Goal: Download file/media

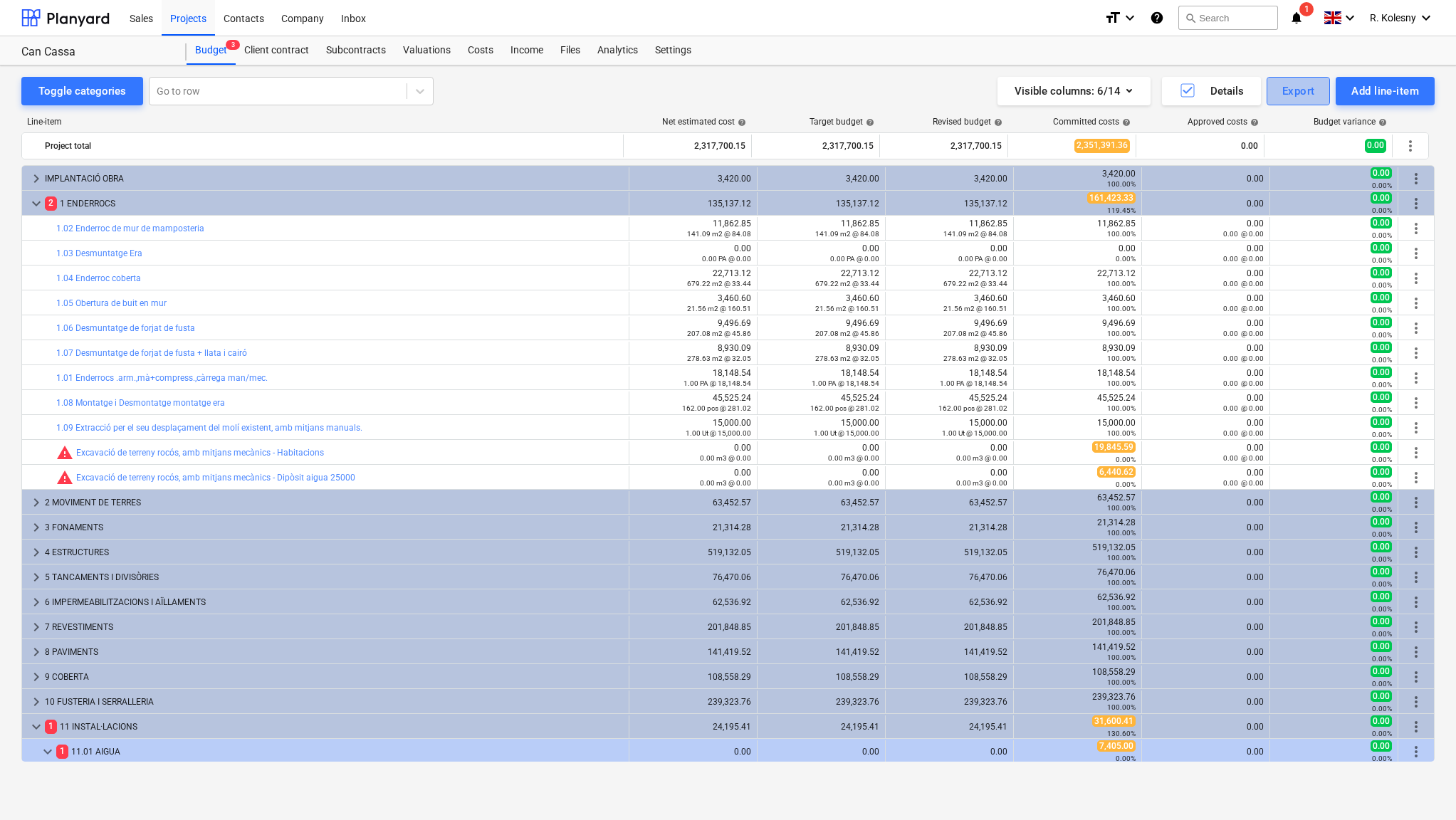
click at [1297, 89] on div "Export" at bounding box center [1299, 91] width 33 height 19
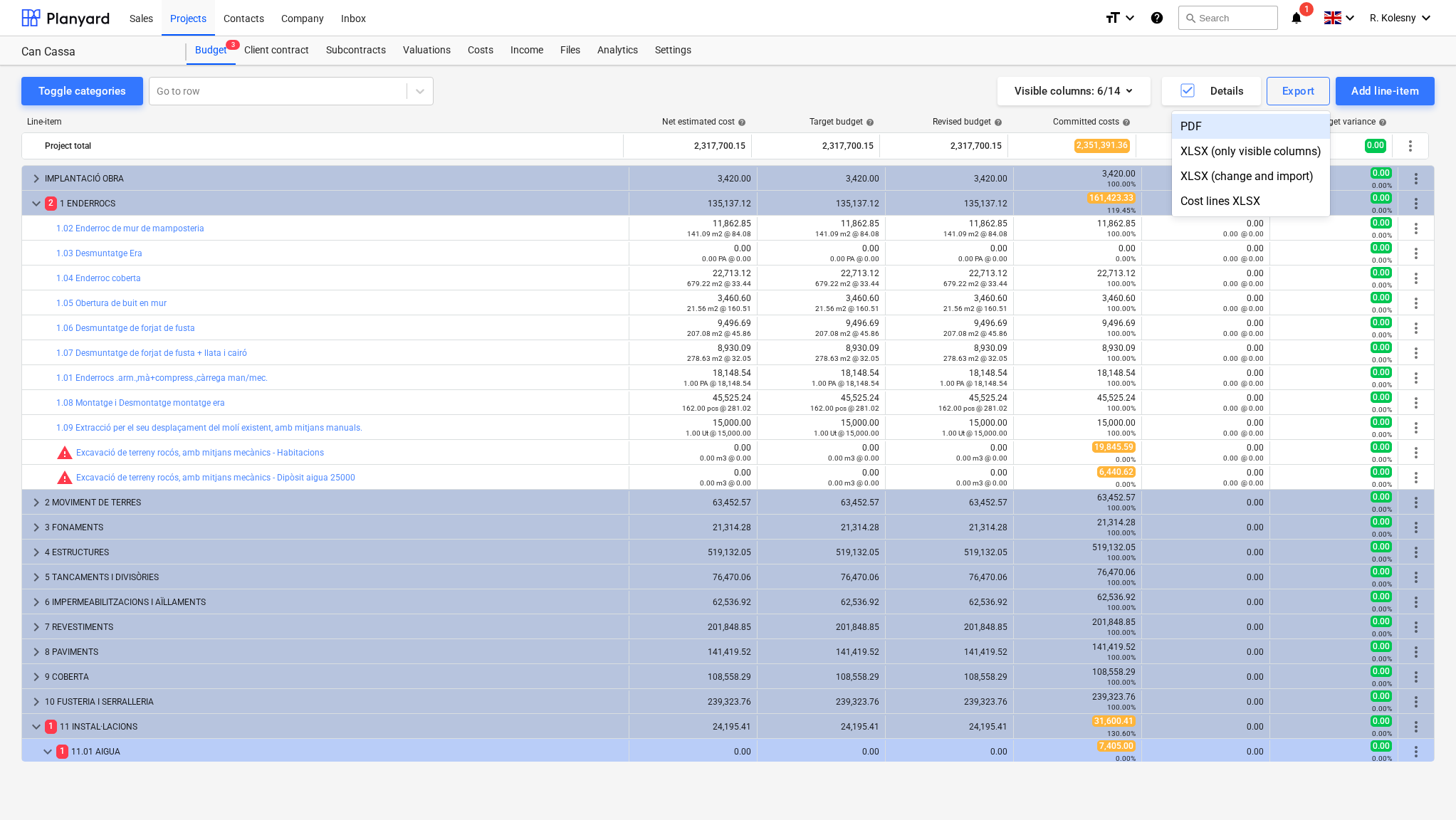
click at [1219, 122] on div "PDF" at bounding box center [1251, 126] width 158 height 25
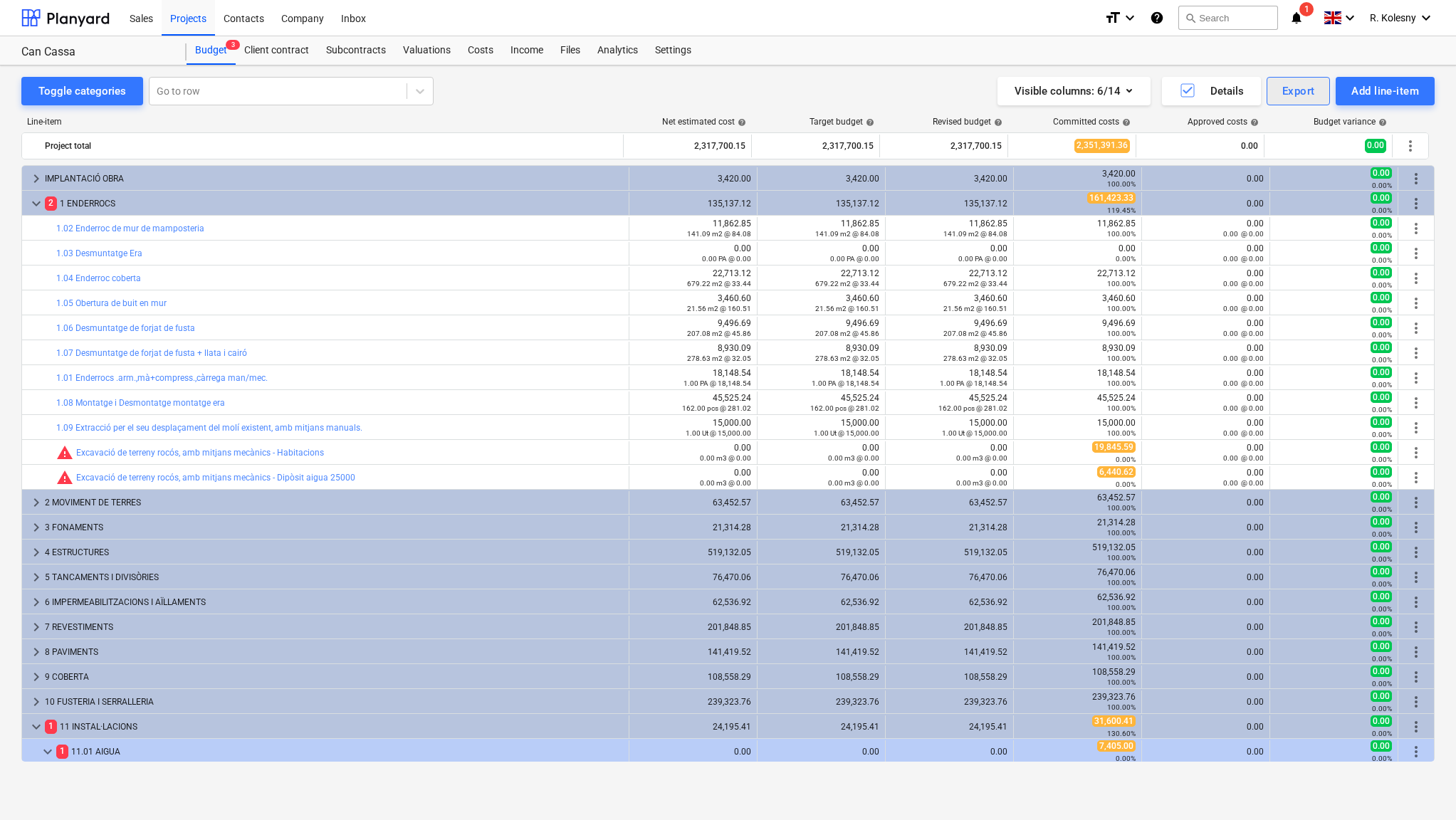
click at [1306, 89] on div "Export" at bounding box center [1299, 91] width 33 height 19
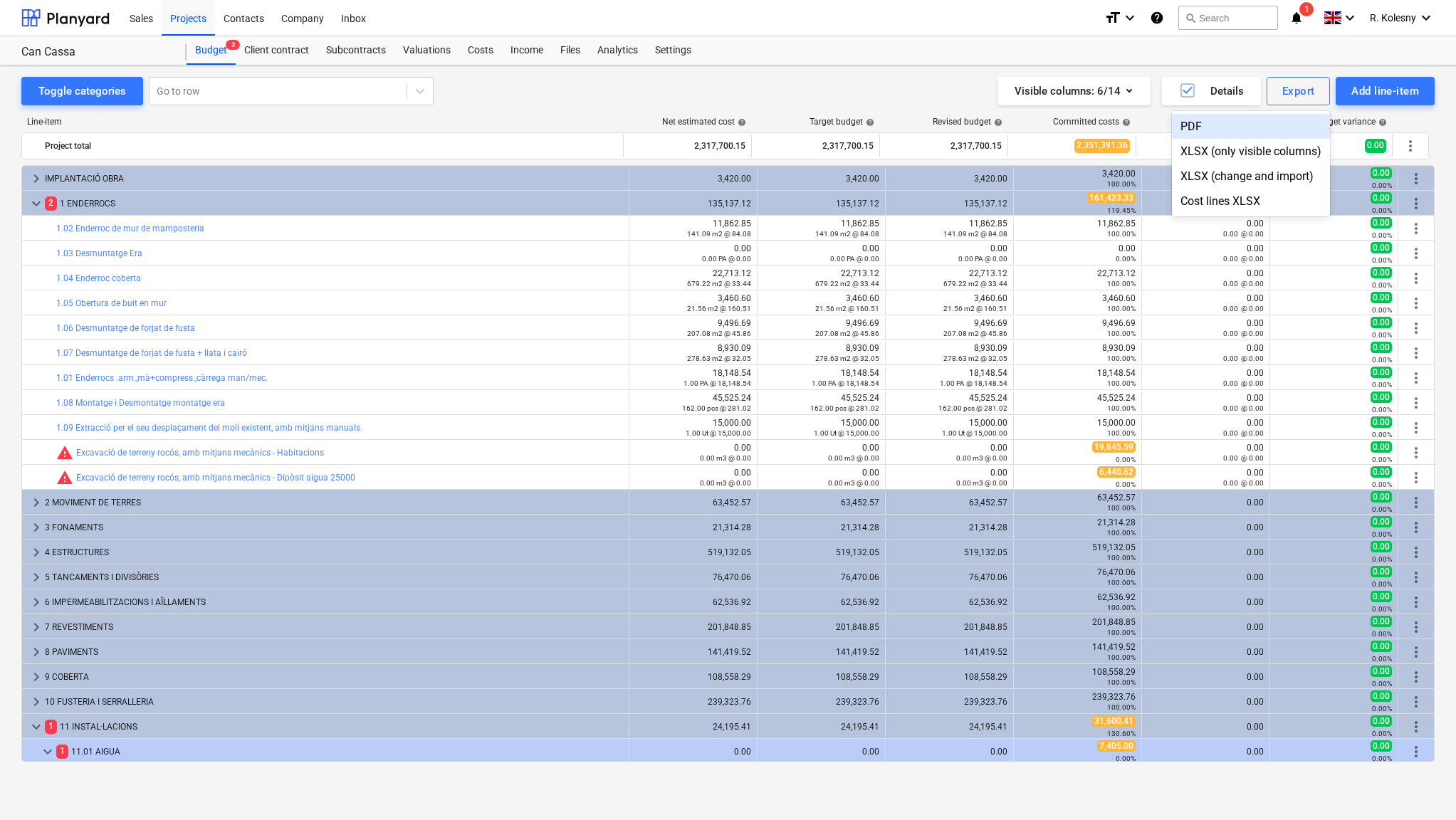
click at [1239, 126] on div "PDF" at bounding box center [1251, 126] width 158 height 25
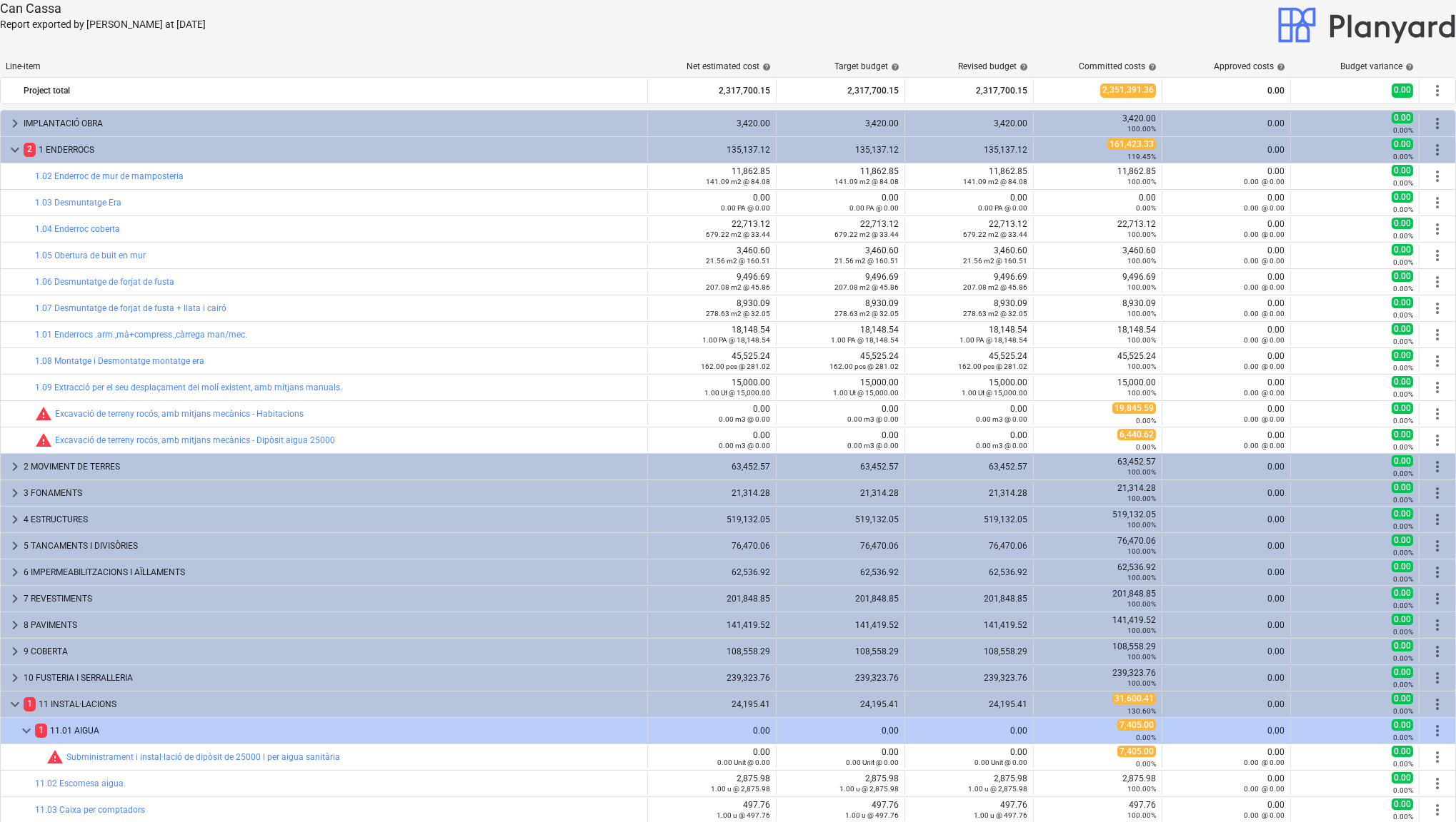
scroll to position [376, 0]
